Goal: Book appointment/travel/reservation

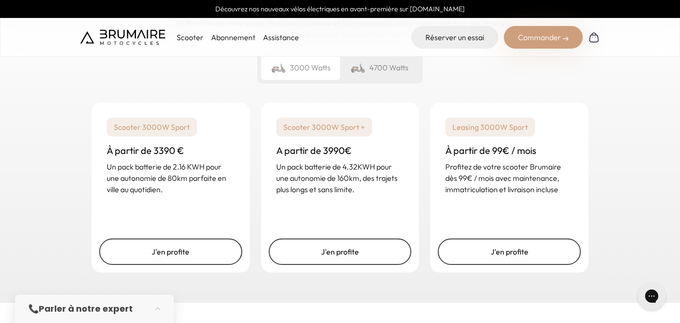
scroll to position [1430, 0]
click at [380, 72] on div "4700 Watts" at bounding box center [379, 67] width 79 height 25
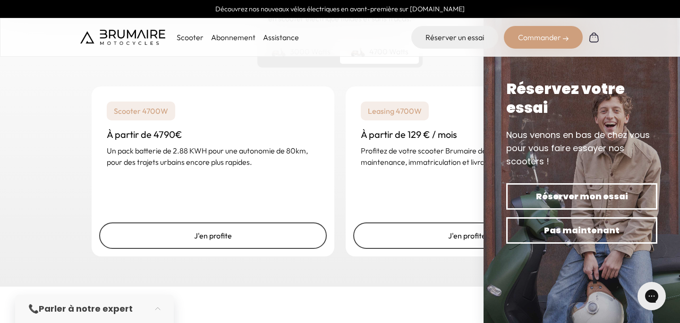
scroll to position [1448, 0]
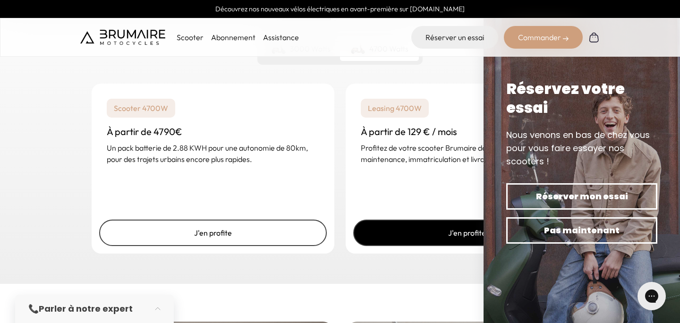
click at [418, 233] on link "J'en profite" at bounding box center [467, 233] width 228 height 26
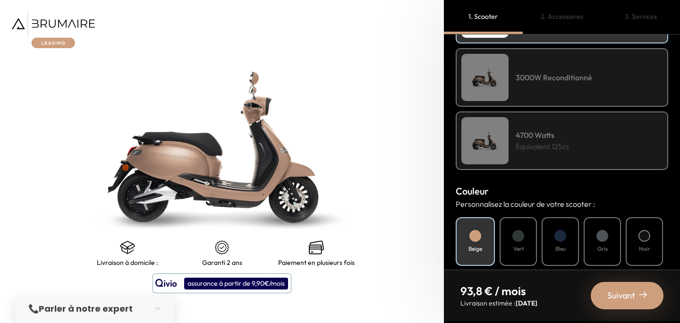
scroll to position [202, 0]
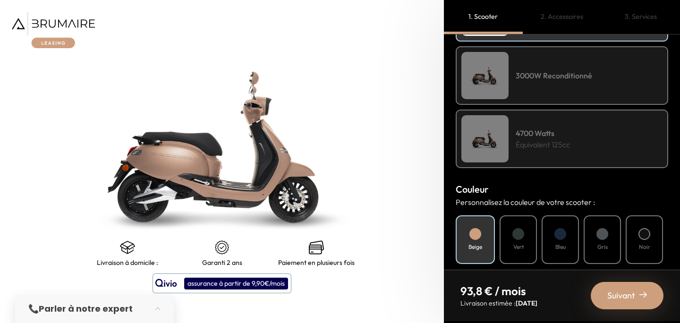
click at [531, 138] on h4 "4700 Watts" at bounding box center [543, 133] width 54 height 11
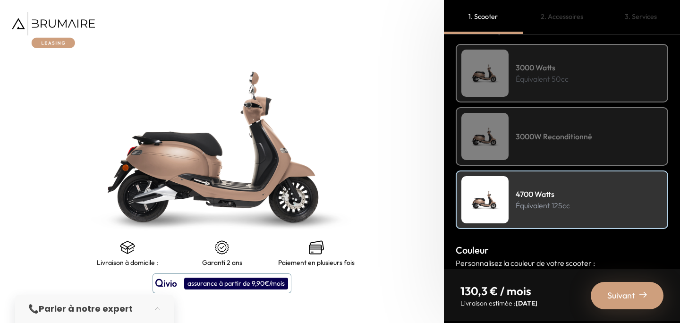
scroll to position [0, 0]
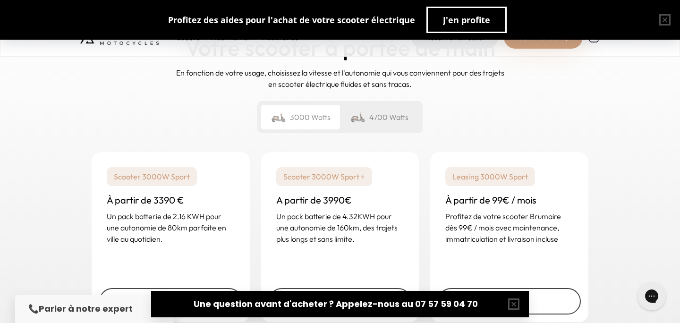
scroll to position [1384, 0]
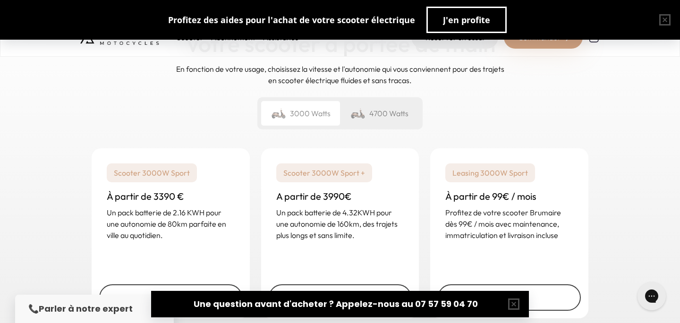
click at [392, 113] on div "4700 Watts" at bounding box center [379, 113] width 79 height 25
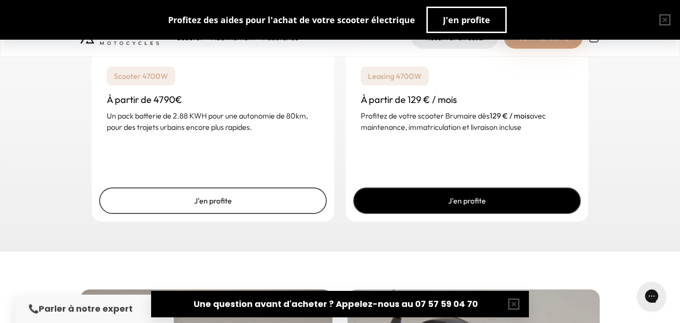
scroll to position [1479, 0]
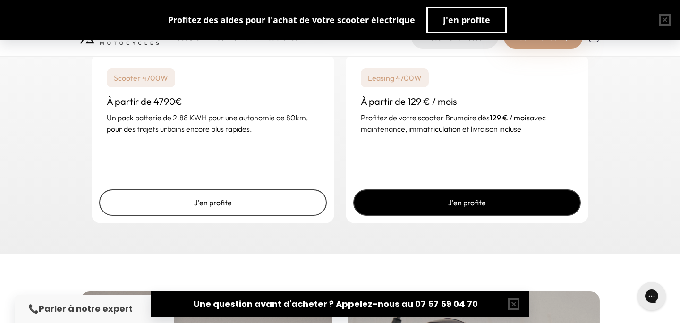
click at [485, 201] on link "J'en profite" at bounding box center [467, 202] width 228 height 26
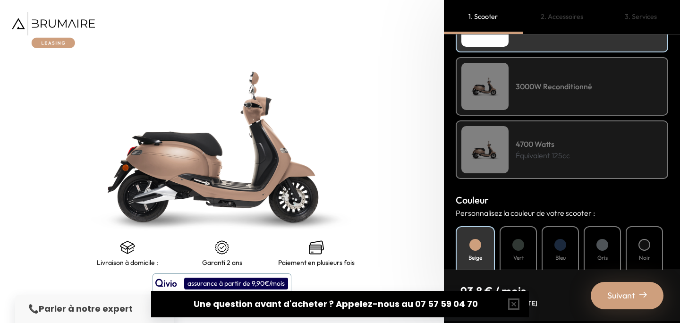
scroll to position [213, 0]
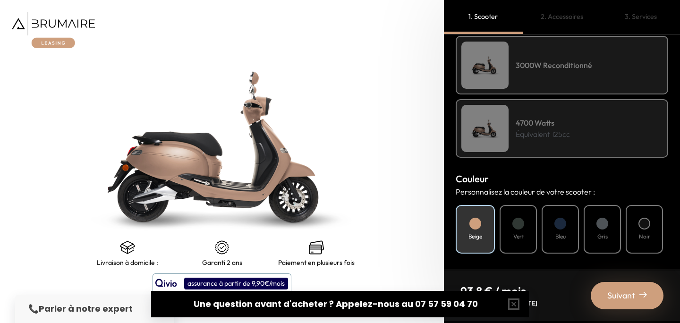
click at [515, 132] on div "4700 Watts Équivalent 125cc" at bounding box center [562, 128] width 213 height 59
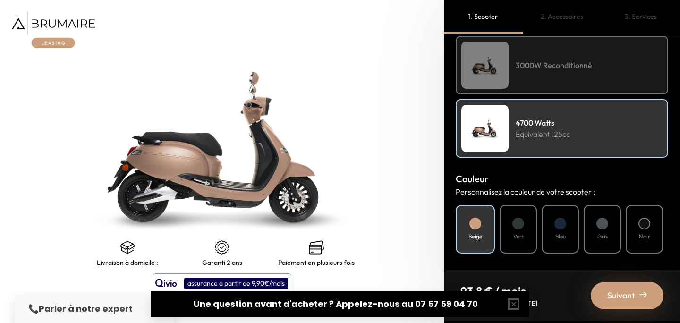
click at [517, 221] on div at bounding box center [518, 224] width 12 height 12
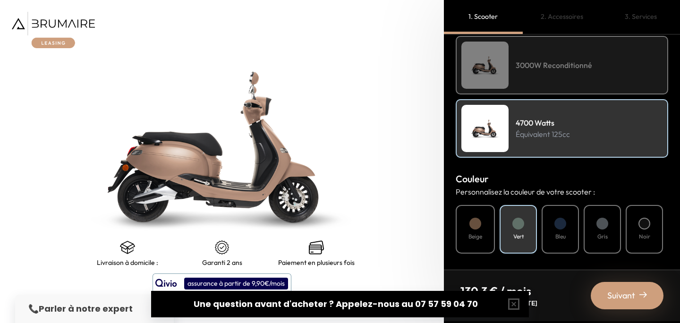
click at [554, 220] on div "Bleu" at bounding box center [560, 229] width 37 height 49
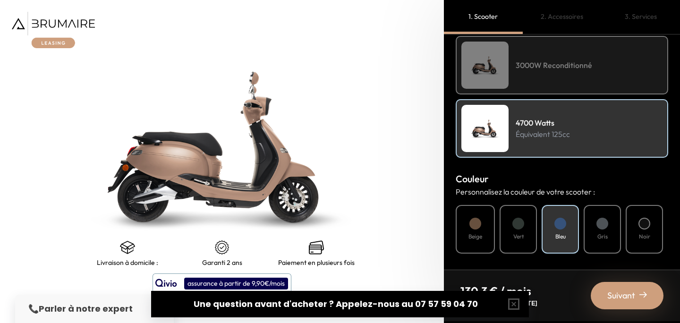
click at [650, 224] on div at bounding box center [644, 224] width 12 height 12
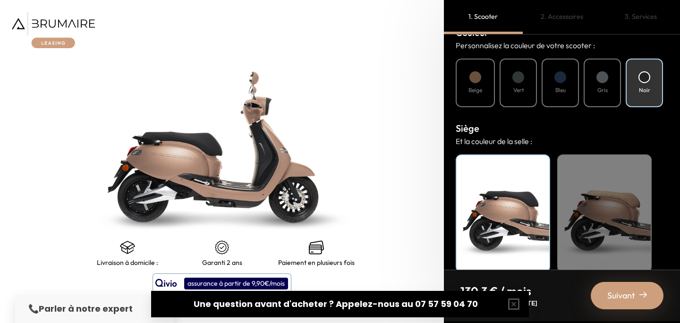
scroll to position [374, 0]
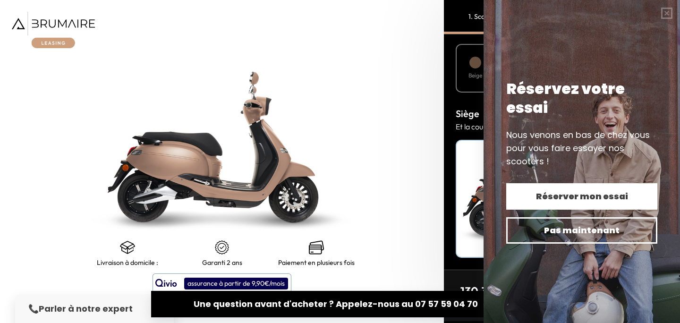
click at [575, 191] on span "Réserver mon essai" at bounding box center [582, 196] width 118 height 13
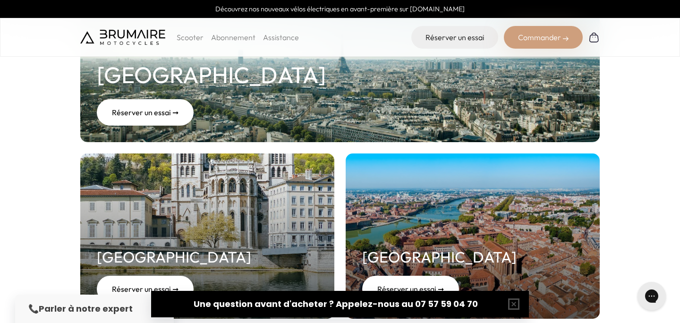
scroll to position [184, 0]
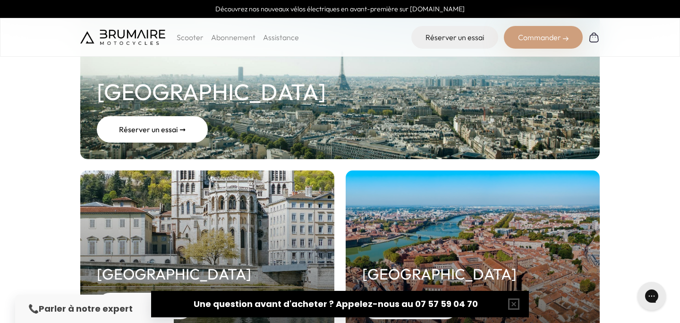
click at [155, 131] on div "Réserver un essai ➞" at bounding box center [152, 129] width 111 height 26
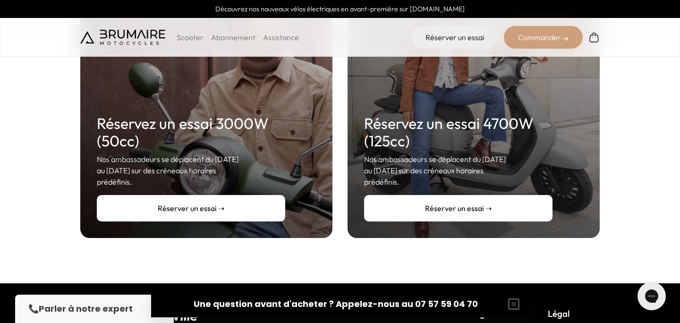
scroll to position [226, 0]
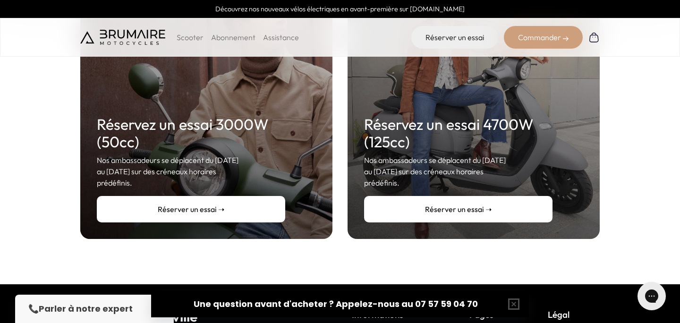
click at [426, 196] on link "Réserver un essai ➝" at bounding box center [458, 209] width 188 height 26
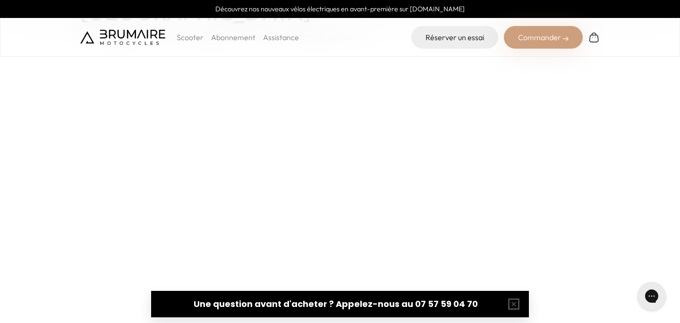
scroll to position [111, 0]
